Goal: Information Seeking & Learning: Learn about a topic

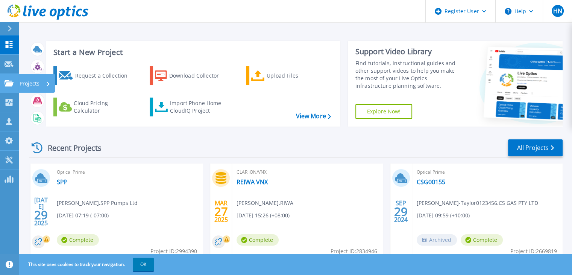
click at [46, 83] on div "Projects" at bounding box center [35, 84] width 31 height 20
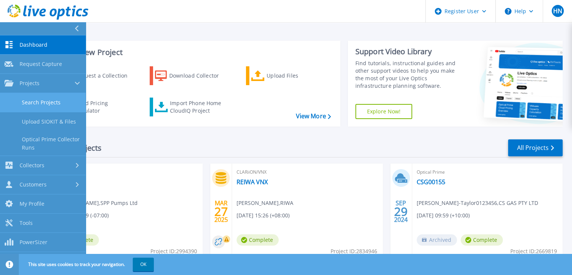
click at [41, 105] on link "Search Projects" at bounding box center [43, 102] width 86 height 19
click at [127, 15] on header "Register User Help HN Dell User Hariharan Nair Hariharan.Nair@dell.com Dell My …" at bounding box center [286, 11] width 572 height 23
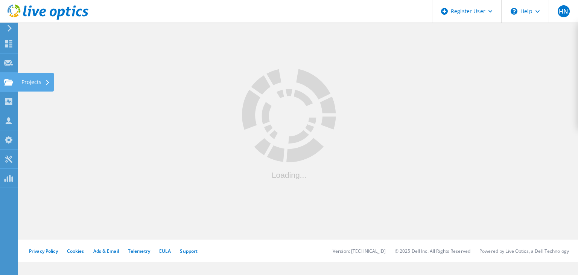
click at [49, 84] on icon at bounding box center [47, 82] width 3 height 5
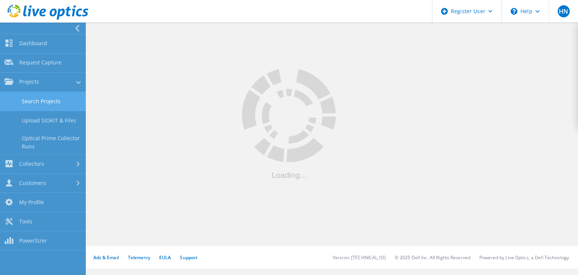
click at [46, 104] on link "Search Projects" at bounding box center [43, 101] width 86 height 19
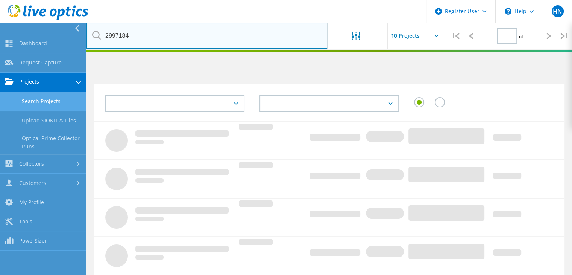
click at [207, 40] on input "2997184" at bounding box center [208, 36] width 242 height 26
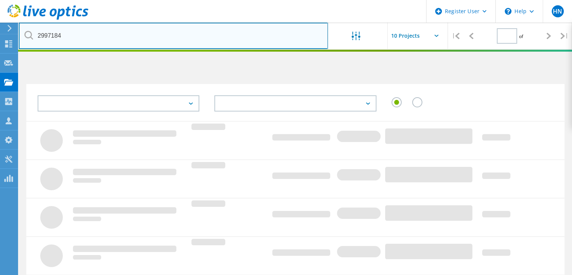
paste input "77028"
type input "2977028"
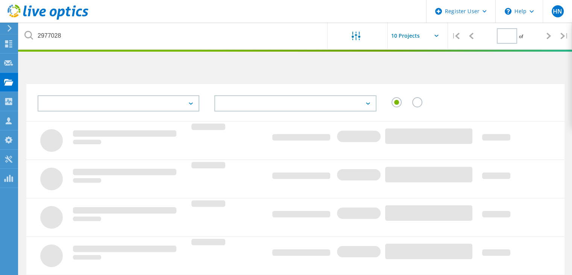
click at [415, 99] on label at bounding box center [418, 98] width 13 height 2
click at [0, 0] on input "radio" at bounding box center [0, 0] width 0 height 0
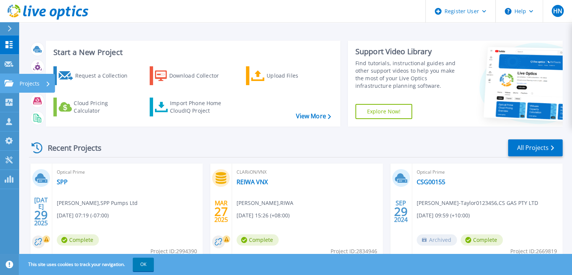
click at [47, 83] on icon at bounding box center [48, 83] width 3 height 5
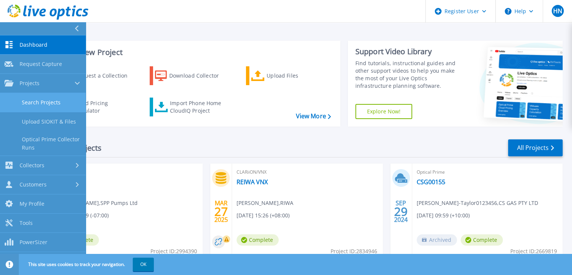
click at [41, 103] on link "Search Projects" at bounding box center [43, 102] width 86 height 19
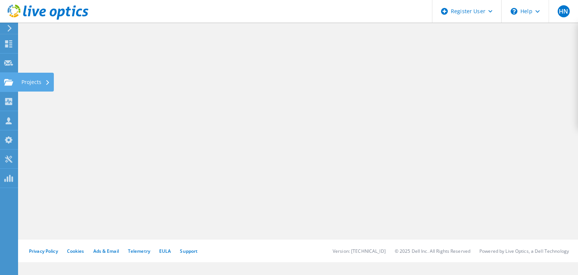
click at [46, 80] on div "Projects" at bounding box center [35, 81] width 29 height 5
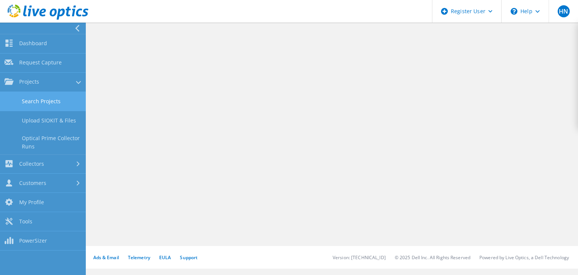
click at [45, 100] on link "Search Projects" at bounding box center [43, 101] width 86 height 19
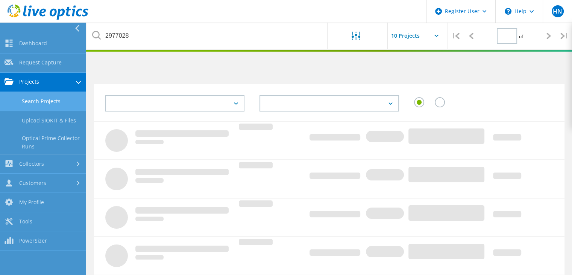
type input "1"
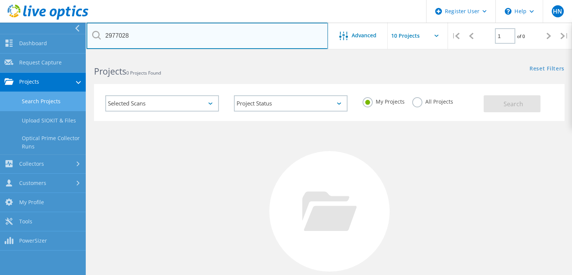
click at [164, 40] on input "2977028" at bounding box center [208, 36] width 242 height 26
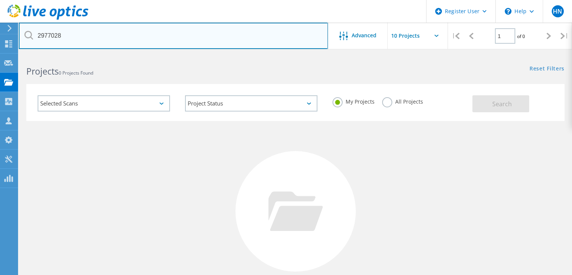
click at [163, 40] on input "2977028" at bounding box center [173, 36] width 309 height 26
paste input "Broadcom 57414 Dual Port 10/25GbE SFP28, OCP NIC 3.0"
type input "Broadcom 57414 Dual Port 10/25GbE SFP28, OCP NIC 3.0"
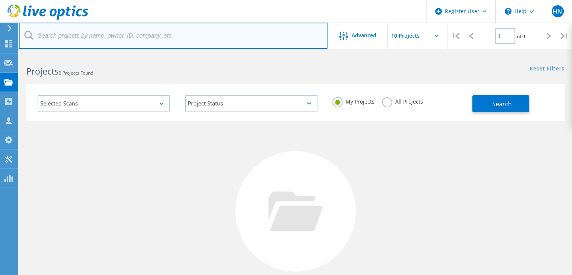
click at [154, 36] on input "text" at bounding box center [173, 36] width 309 height 26
paste input "2977028"
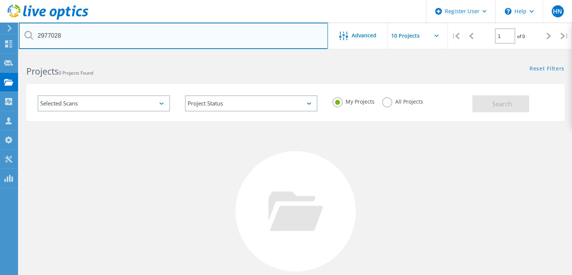
type input "2977028"
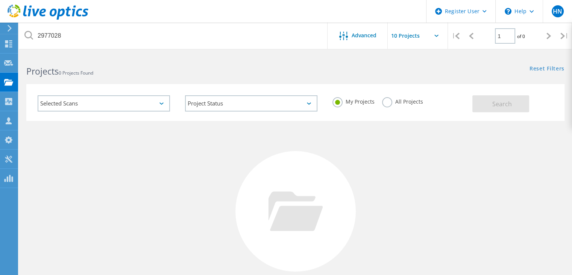
click at [331, 73] on div "Projects 0 Projects Found Reset Filters Show Filters" at bounding box center [295, 65] width 553 height 20
click at [388, 104] on label "All Projects" at bounding box center [402, 100] width 41 height 7
click at [0, 0] on input "All Projects" at bounding box center [0, 0] width 0 height 0
click at [504, 104] on span "Search" at bounding box center [502, 104] width 20 height 8
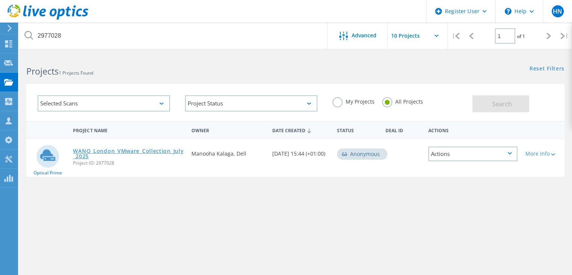
click at [163, 152] on link "WANO_London_VMware_Collection_July_2025" at bounding box center [128, 153] width 111 height 11
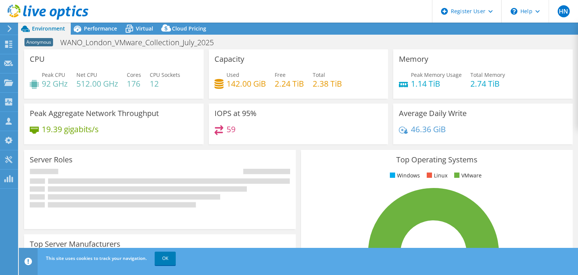
select select "USD"
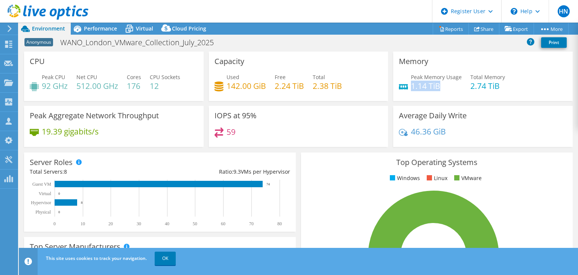
drag, startPoint x: 436, startPoint y: 85, endPoint x: 407, endPoint y: 85, distance: 29.0
click at [411, 85] on h4 "1.14 TiB" at bounding box center [436, 86] width 51 height 8
click at [301, 155] on div "Top Operating Systems Windows Linux VMware 100.0% ESXi 7.0" at bounding box center [437, 242] width 272 height 180
click at [166, 260] on link "OK" at bounding box center [165, 258] width 21 height 14
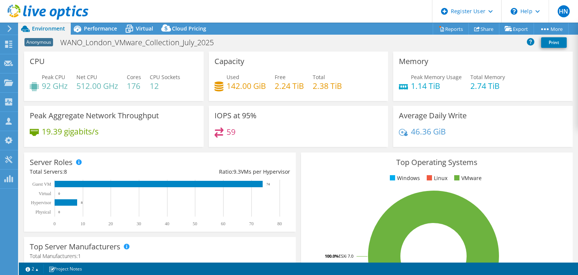
scroll to position [38, 0]
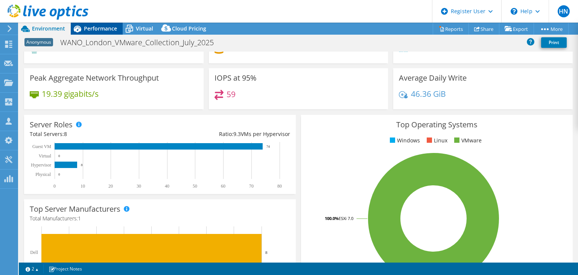
click at [95, 26] on span "Performance" at bounding box center [100, 28] width 33 height 7
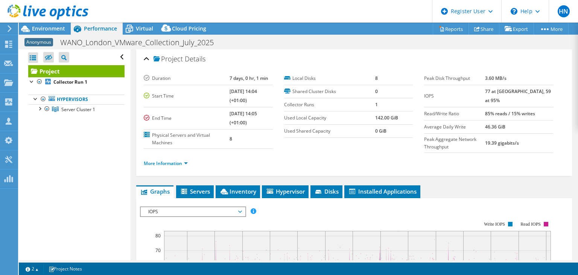
scroll to position [0, 0]
click at [239, 187] on span "Inventory" at bounding box center [237, 191] width 37 height 8
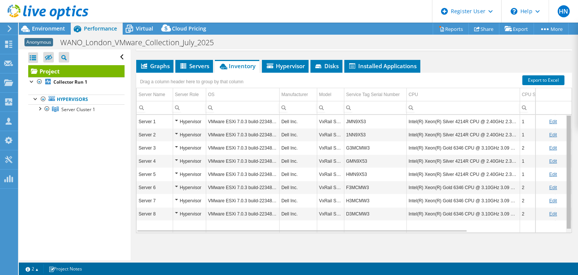
drag, startPoint x: 565, startPoint y: 159, endPoint x: 567, endPoint y: 147, distance: 12.6
click at [567, 147] on body "HN Dell User [PERSON_NAME] [PERSON_NAME][EMAIL_ADDRESS][PERSON_NAME][DOMAIN_NAM…" at bounding box center [289, 137] width 578 height 275
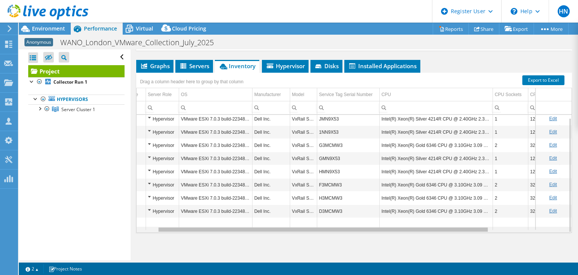
scroll to position [3, 27]
drag, startPoint x: 462, startPoint y: 228, endPoint x: 489, endPoint y: 229, distance: 26.8
click at [489, 229] on body "HN Dell User [PERSON_NAME] [PERSON_NAME][EMAIL_ADDRESS][PERSON_NAME][DOMAIN_NAM…" at bounding box center [289, 137] width 578 height 275
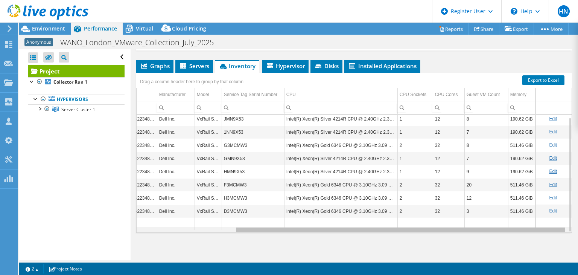
click at [488, 229] on div "Data grid" at bounding box center [354, 229] width 435 height 6
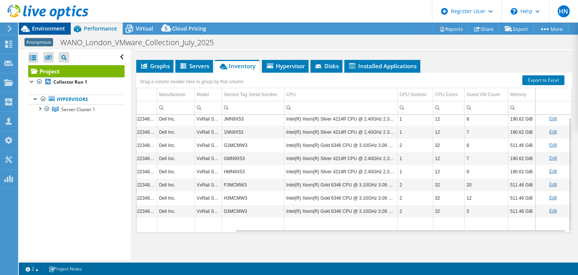
click at [47, 30] on span "Environment" at bounding box center [48, 28] width 33 height 7
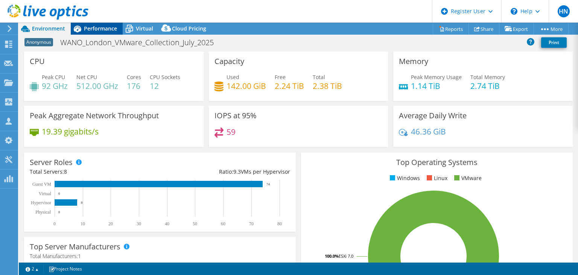
click at [89, 30] on span "Performance" at bounding box center [100, 28] width 33 height 7
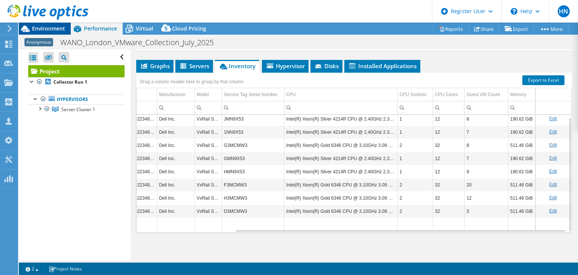
click at [53, 27] on span "Environment" at bounding box center [48, 28] width 33 height 7
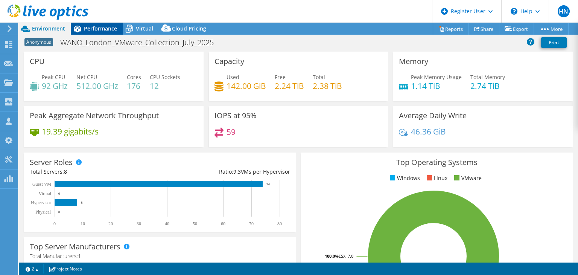
click at [109, 28] on span "Performance" at bounding box center [100, 28] width 33 height 7
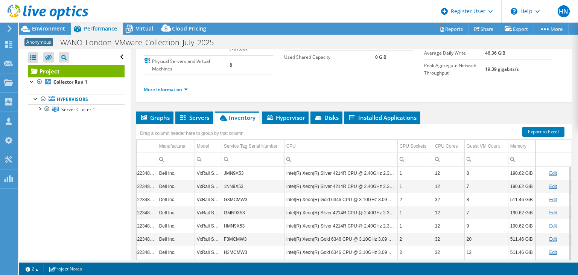
scroll to position [0, 0]
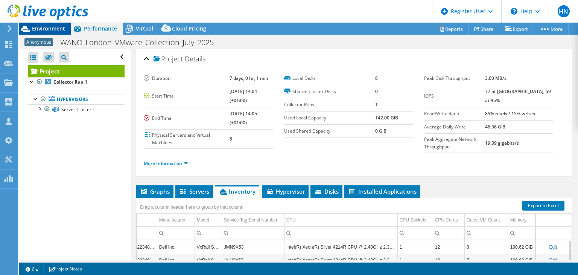
click at [49, 29] on span "Environment" at bounding box center [48, 28] width 33 height 7
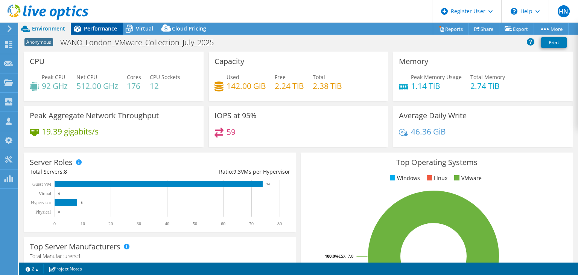
click at [102, 32] on div "Performance" at bounding box center [97, 29] width 52 height 12
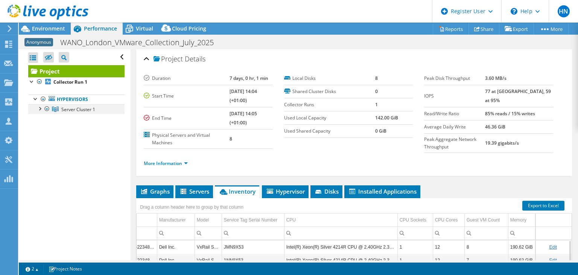
click at [42, 108] on div at bounding box center [40, 108] width 8 height 8
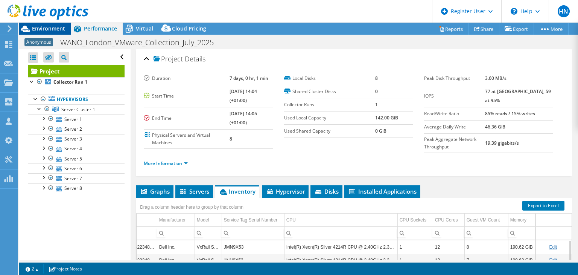
click at [46, 26] on span "Environment" at bounding box center [48, 28] width 33 height 7
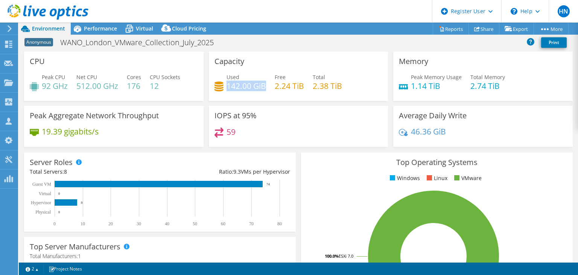
drag, startPoint x: 225, startPoint y: 88, endPoint x: 262, endPoint y: 85, distance: 36.9
click at [262, 85] on h4 "142.00 GiB" at bounding box center [246, 86] width 40 height 8
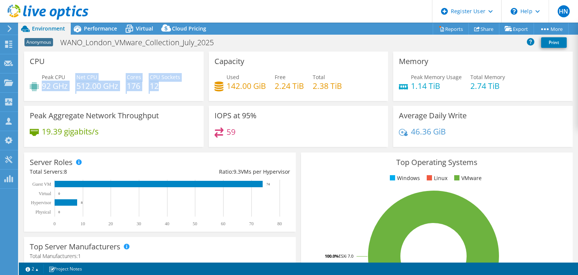
drag, startPoint x: 43, startPoint y: 85, endPoint x: 179, endPoint y: 88, distance: 136.2
click at [179, 88] on div "Peak CPU 92 GHz Net CPU 512.00 GHz Cores 176 CPU Sockets 12" at bounding box center [114, 85] width 168 height 24
click at [47, 84] on h4 "92 GHz" at bounding box center [55, 86] width 26 height 8
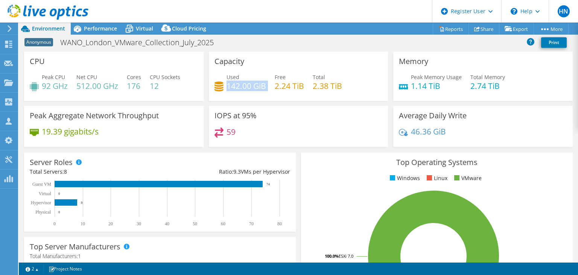
drag, startPoint x: 226, startPoint y: 86, endPoint x: 264, endPoint y: 86, distance: 38.0
click at [264, 86] on div "Used 142.00 GiB Free 2.24 TiB Total 2.38 TiB" at bounding box center [298, 85] width 168 height 24
click at [144, 30] on span "Virtual" at bounding box center [144, 28] width 17 height 7
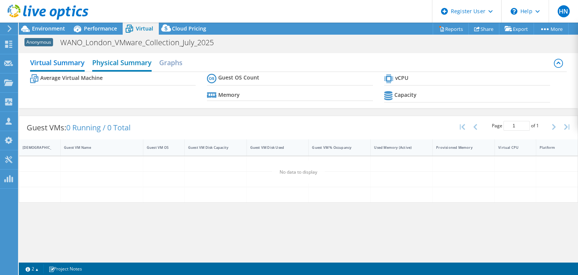
click at [129, 65] on h2 "Physical Summary" at bounding box center [121, 63] width 59 height 17
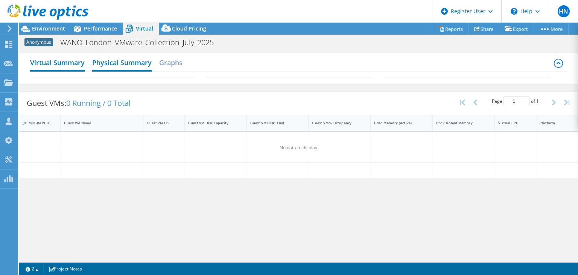
click at [44, 60] on h2 "Virtual Summary" at bounding box center [57, 63] width 55 height 17
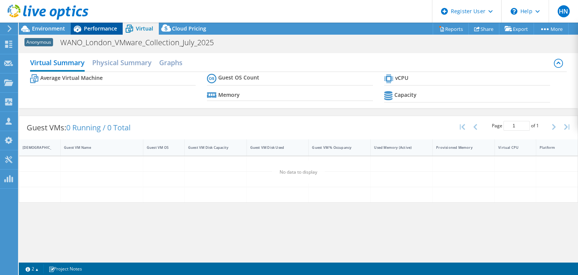
click at [97, 32] on div "Performance" at bounding box center [97, 29] width 52 height 12
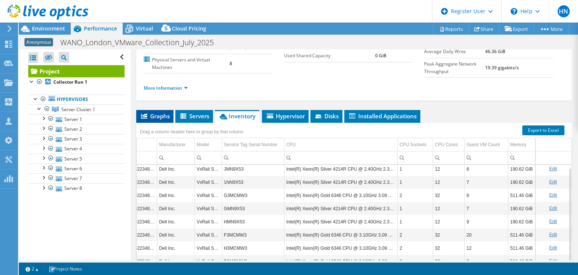
scroll to position [113, 0]
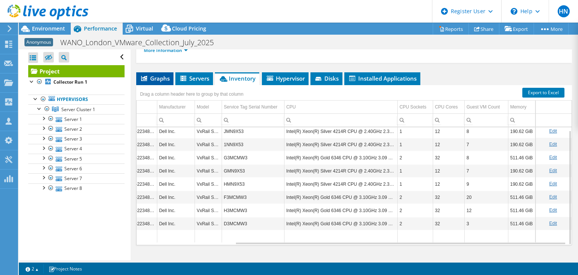
click at [158, 77] on span "Graphs" at bounding box center [155, 78] width 30 height 8
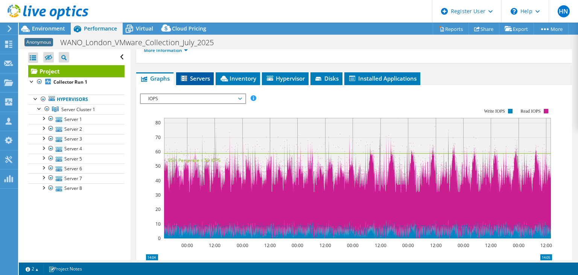
click at [195, 75] on span "Servers" at bounding box center [195, 78] width 30 height 8
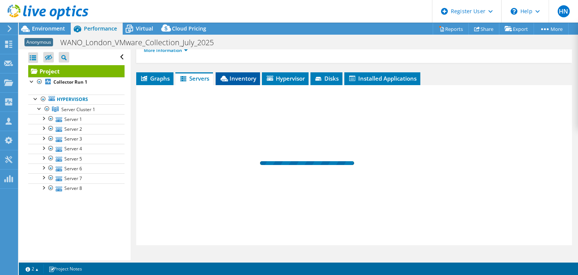
click at [240, 74] on span "Inventory" at bounding box center [237, 78] width 37 height 8
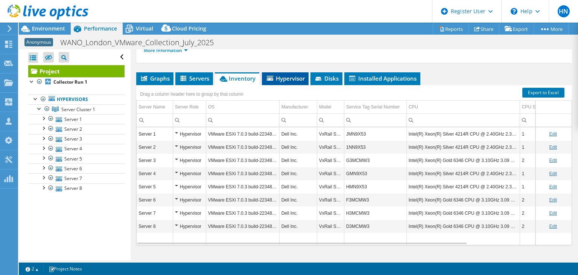
click at [286, 76] on span "Hypervisor" at bounding box center [285, 78] width 39 height 8
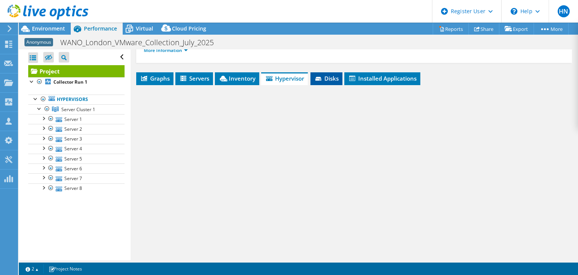
click at [327, 76] on span "Disks" at bounding box center [326, 78] width 24 height 8
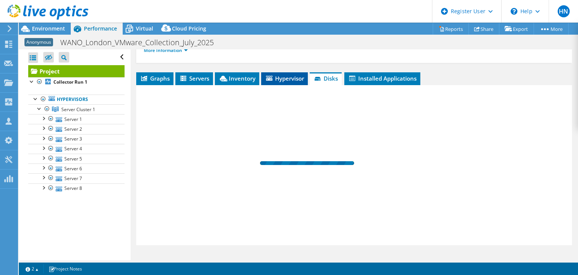
click at [272, 79] on icon at bounding box center [269, 78] width 6 height 5
click at [238, 80] on span "Inventory" at bounding box center [237, 78] width 37 height 8
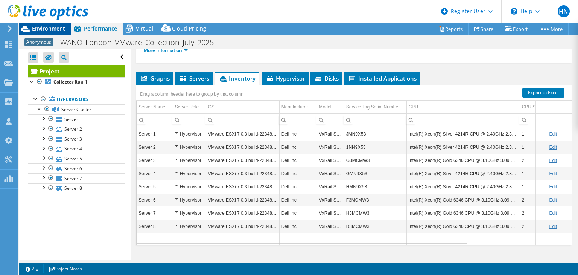
click at [52, 29] on span "Environment" at bounding box center [48, 28] width 33 height 7
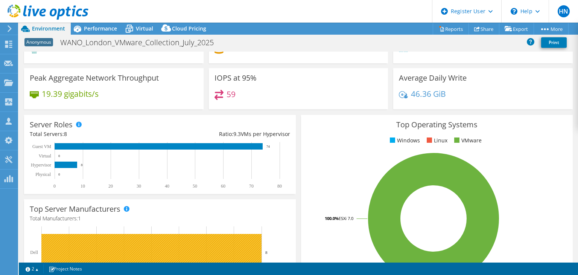
scroll to position [0, 0]
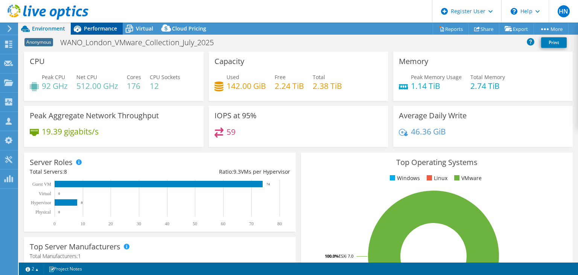
click at [108, 32] on span "Performance" at bounding box center [100, 28] width 33 height 7
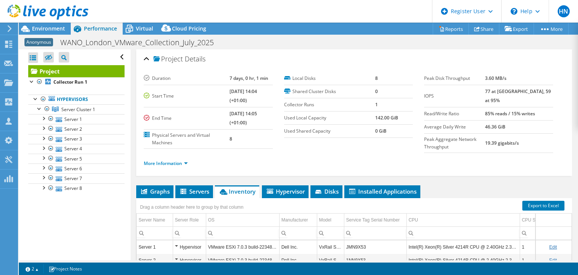
click at [53, 24] on div at bounding box center [44, 12] width 88 height 25
click at [50, 30] on span "Environment" at bounding box center [48, 28] width 33 height 7
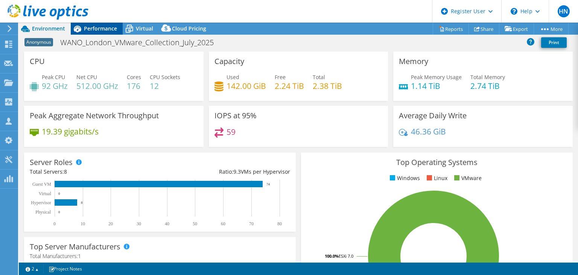
click at [110, 30] on span "Performance" at bounding box center [100, 28] width 33 height 7
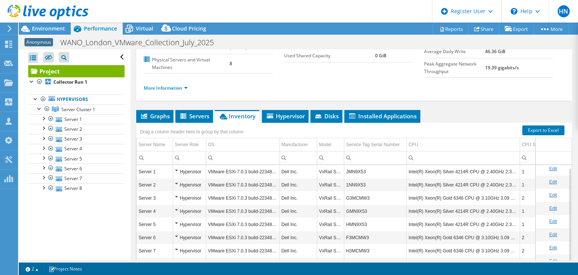
scroll to position [113, 0]
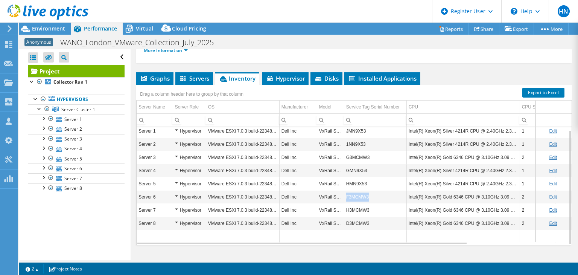
drag, startPoint x: 345, startPoint y: 198, endPoint x: 367, endPoint y: 198, distance: 22.6
click at [367, 198] on td "F3MCMW3" at bounding box center [375, 196] width 62 height 13
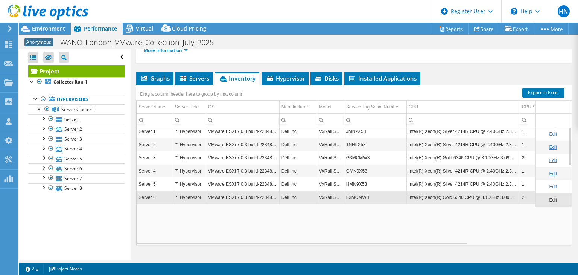
scroll to position [0, 0]
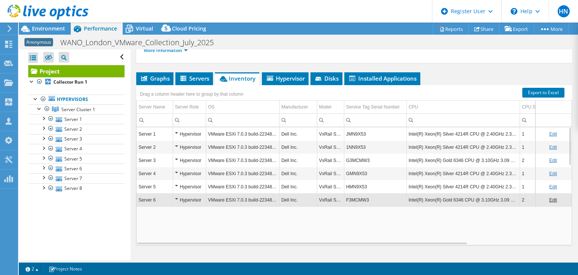
copy td "F3MCMW3"
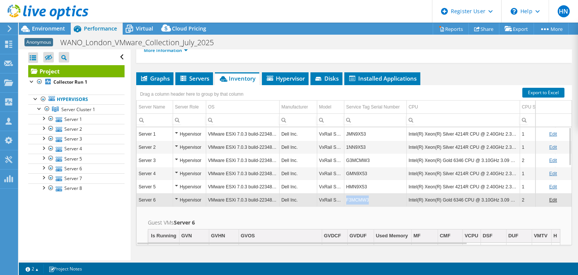
copy td "F3MCMW3"
drag, startPoint x: 344, startPoint y: 200, endPoint x: 370, endPoint y: 200, distance: 26.0
click at [370, 200] on td "F3MCMW3" at bounding box center [375, 199] width 62 height 13
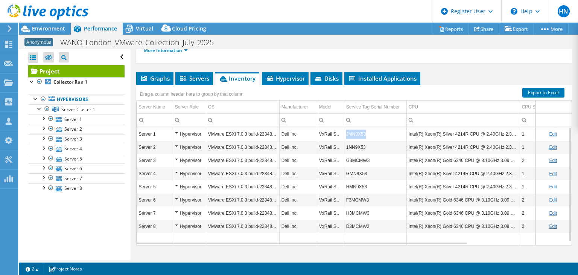
drag, startPoint x: 346, startPoint y: 132, endPoint x: 372, endPoint y: 133, distance: 26.7
click at [372, 133] on td "JMN9X53" at bounding box center [375, 133] width 62 height 13
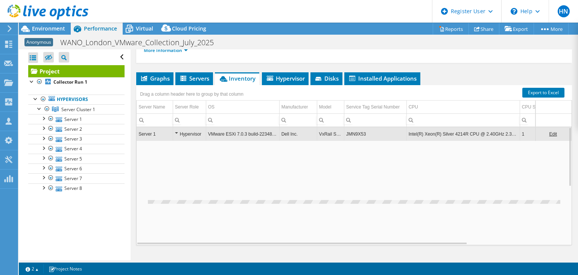
copy td "JMN9X53"
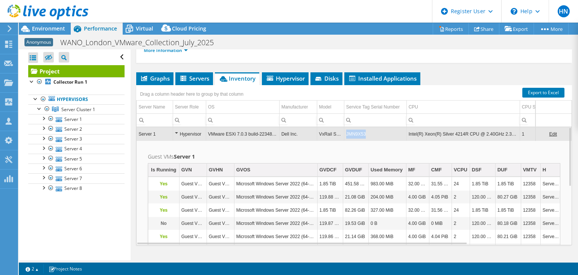
copy td "JMN9X53"
drag, startPoint x: 346, startPoint y: 133, endPoint x: 366, endPoint y: 133, distance: 20.7
click at [366, 133] on td "JMN9X53" at bounding box center [375, 133] width 62 height 13
